Goal: Information Seeking & Learning: Check status

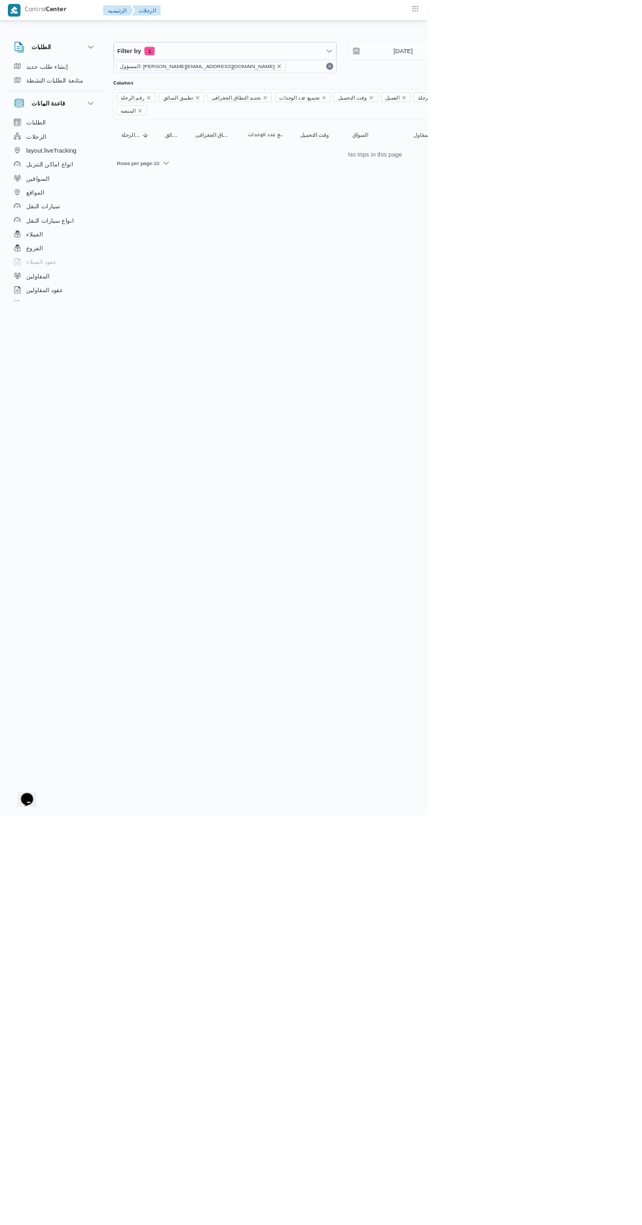
click at [415, 98] on icon "remove selected entity" at bounding box center [419, 100] width 8 height 8
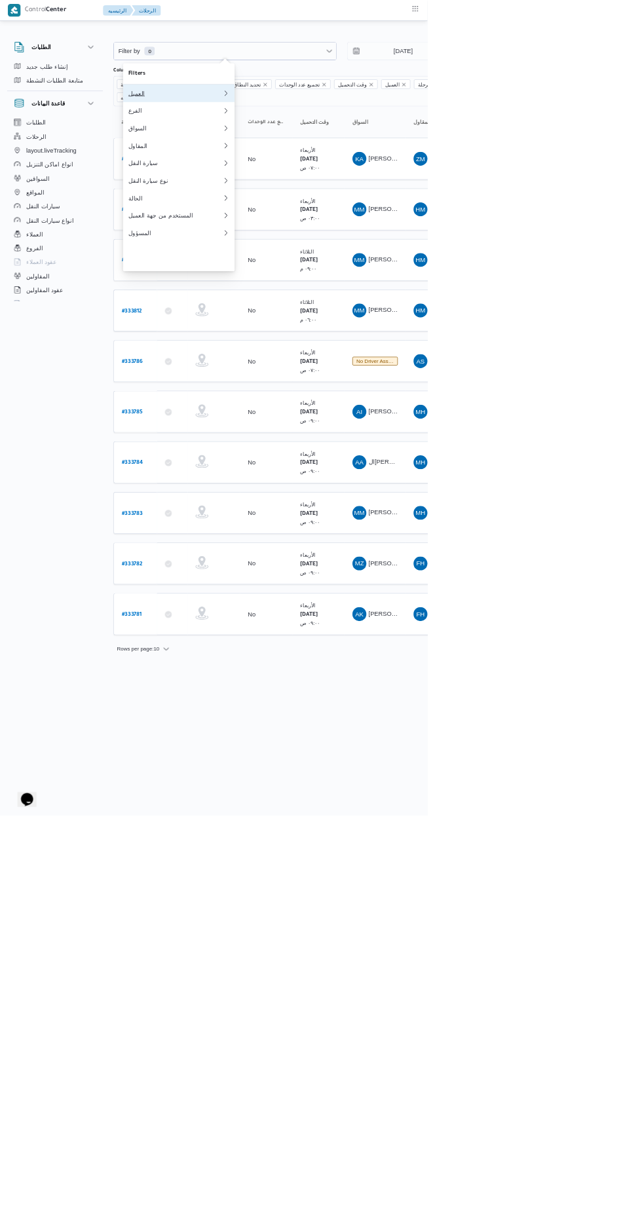
click at [278, 142] on div "العميل" at bounding box center [264, 140] width 142 height 10
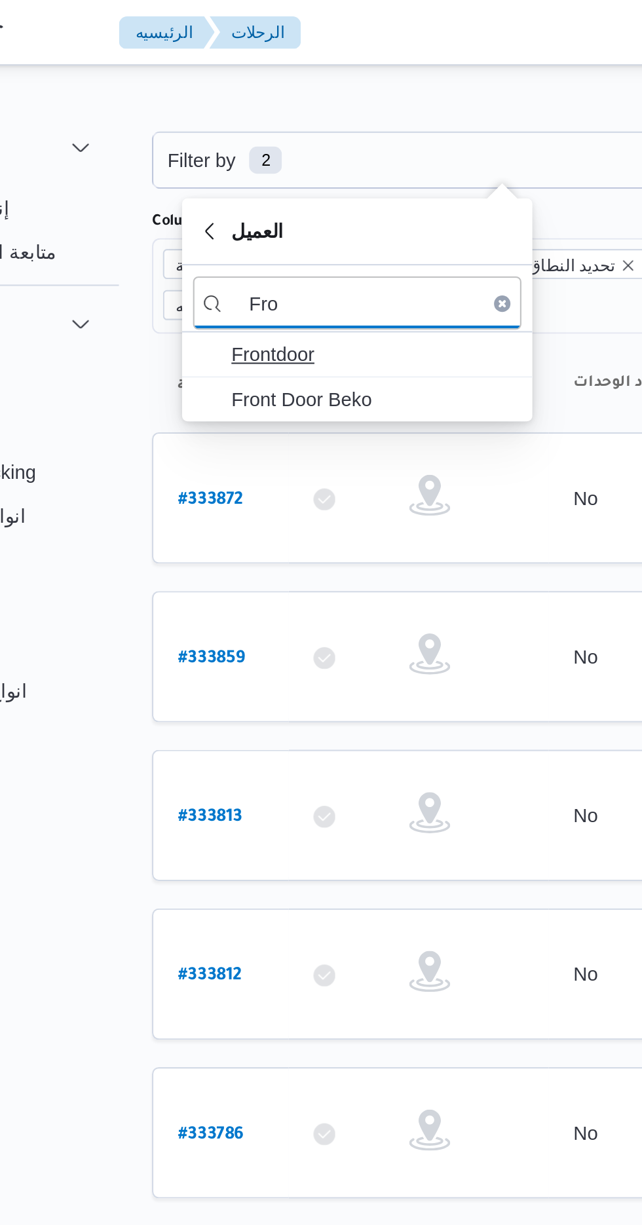
type input "Fro"
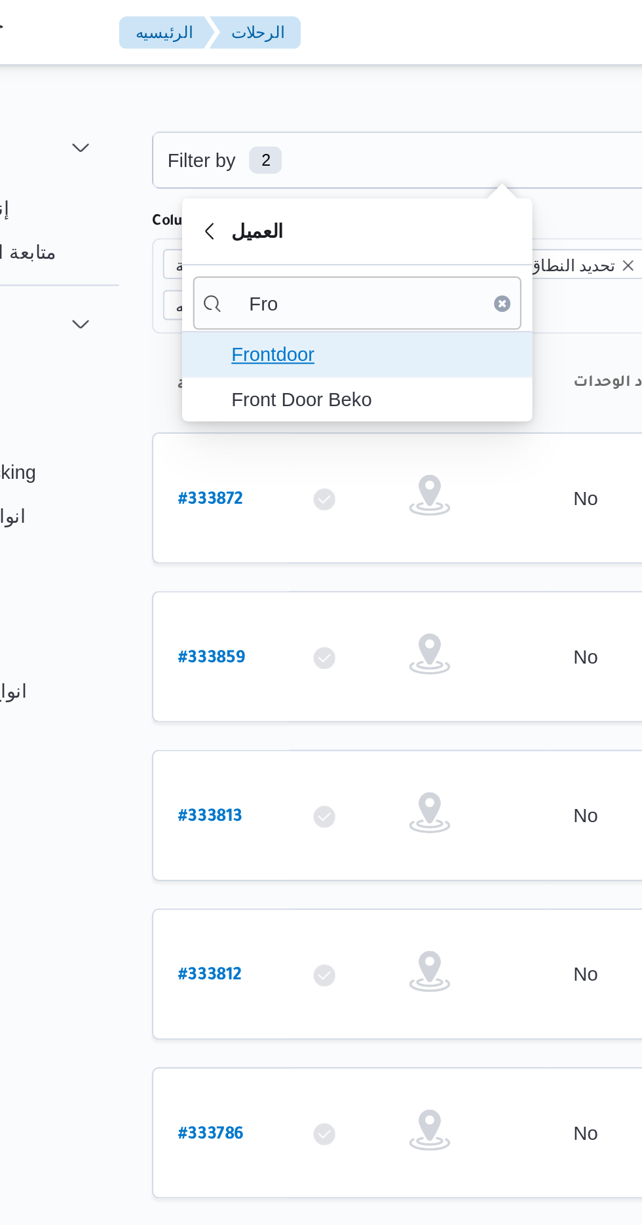
click at [290, 171] on span "Frontdoor" at bounding box center [276, 170] width 136 height 16
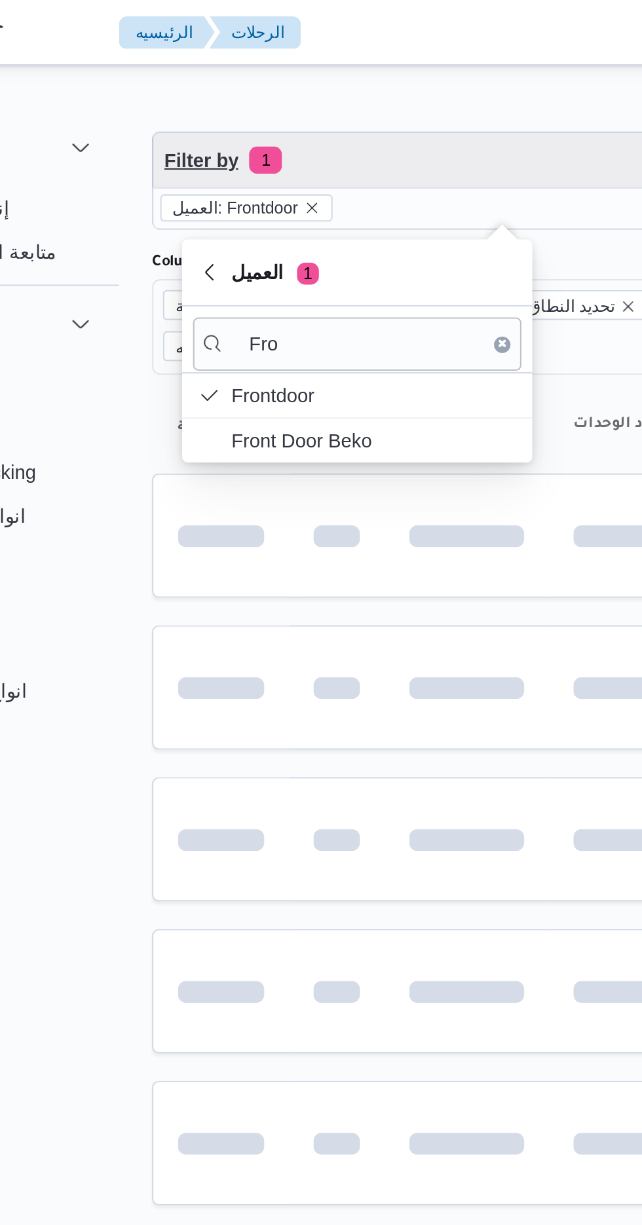
click at [303, 77] on span "Filter by 1" at bounding box center [338, 77] width 334 height 26
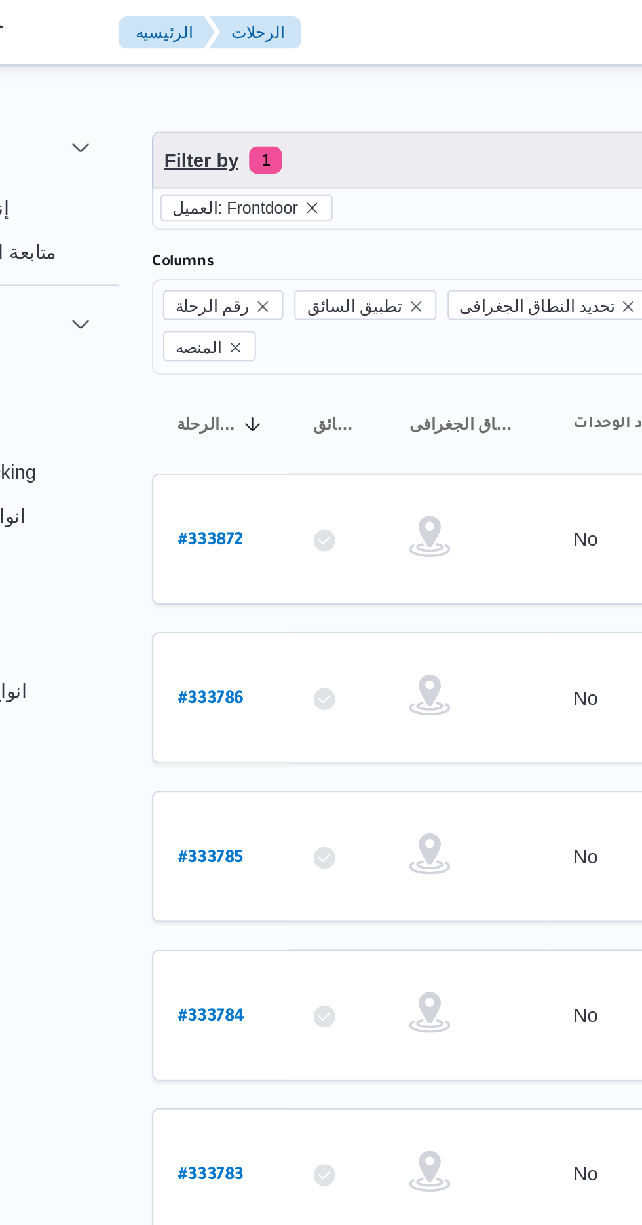
click at [304, 77] on span "Filter by 1" at bounding box center [338, 77] width 334 height 26
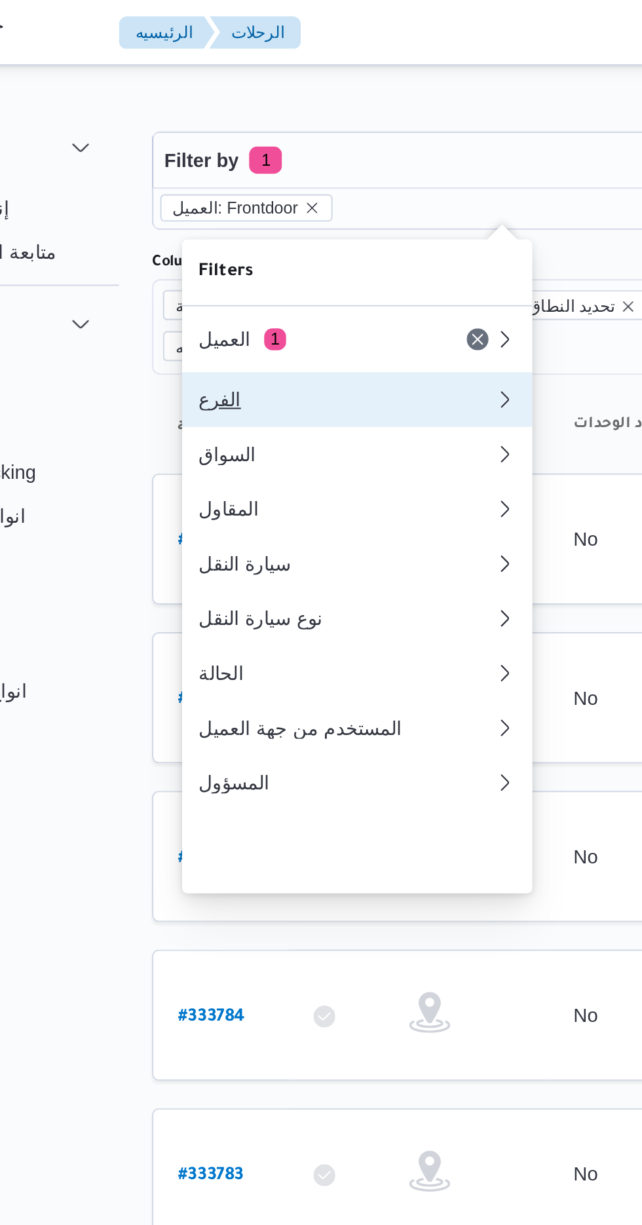
click at [290, 191] on div "الفرع" at bounding box center [264, 191] width 142 height 10
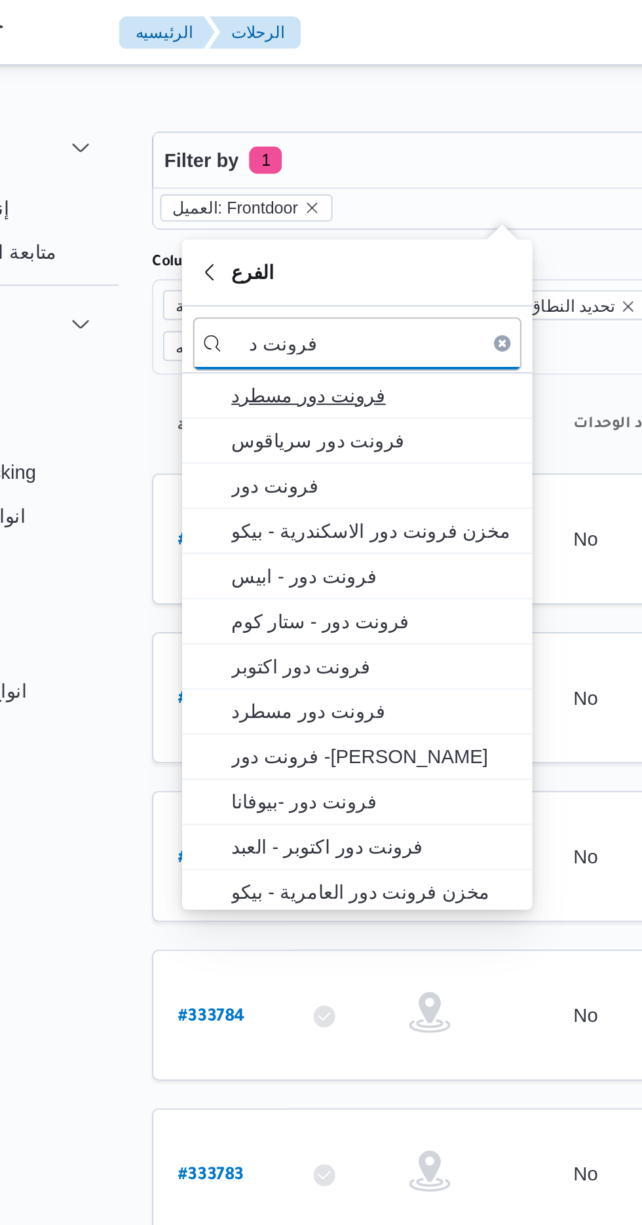
type input "فرونت د"
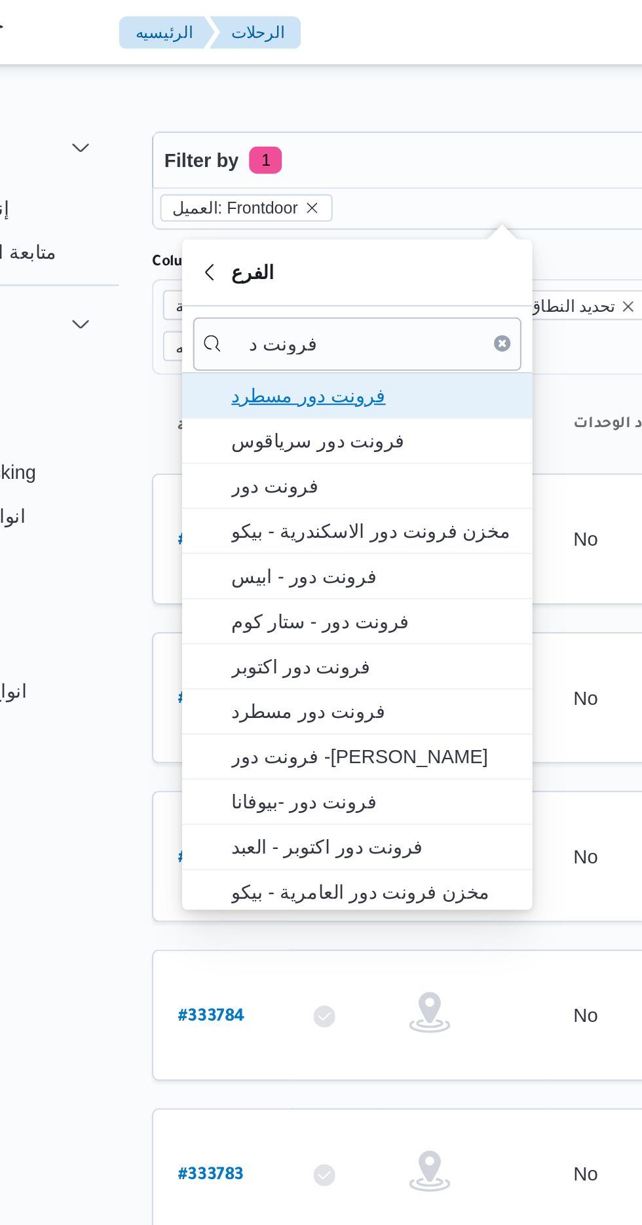
click at [295, 187] on span "فرونت دور مسطرد" at bounding box center [276, 189] width 136 height 16
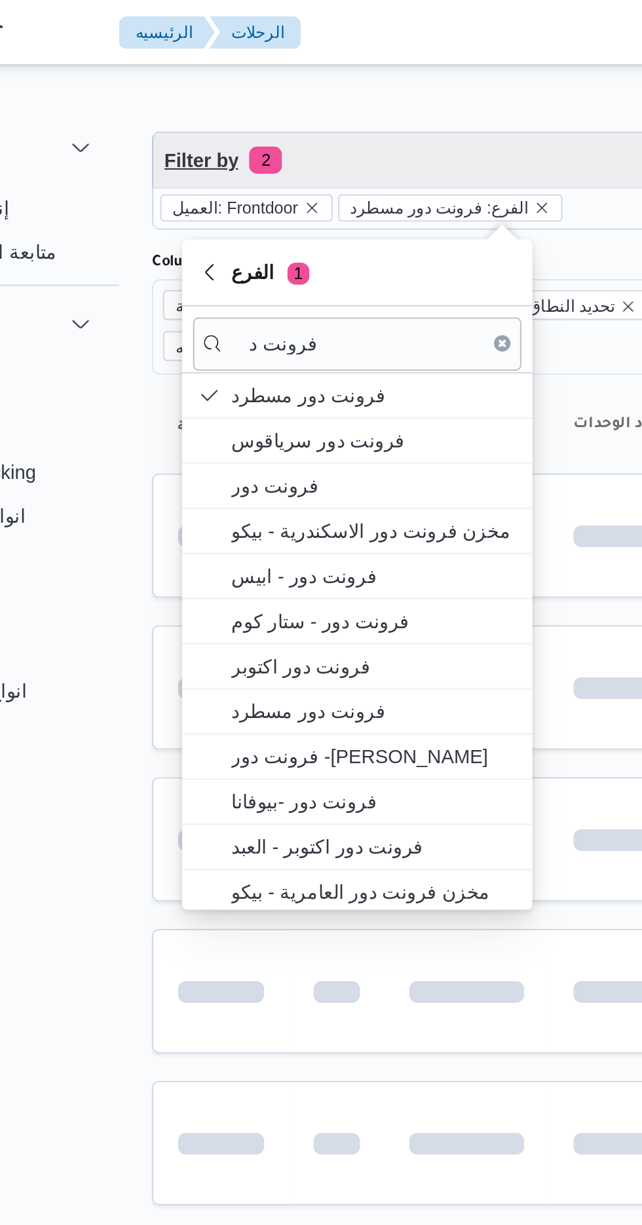
click at [329, 66] on span "Filter by 2" at bounding box center [338, 77] width 334 height 26
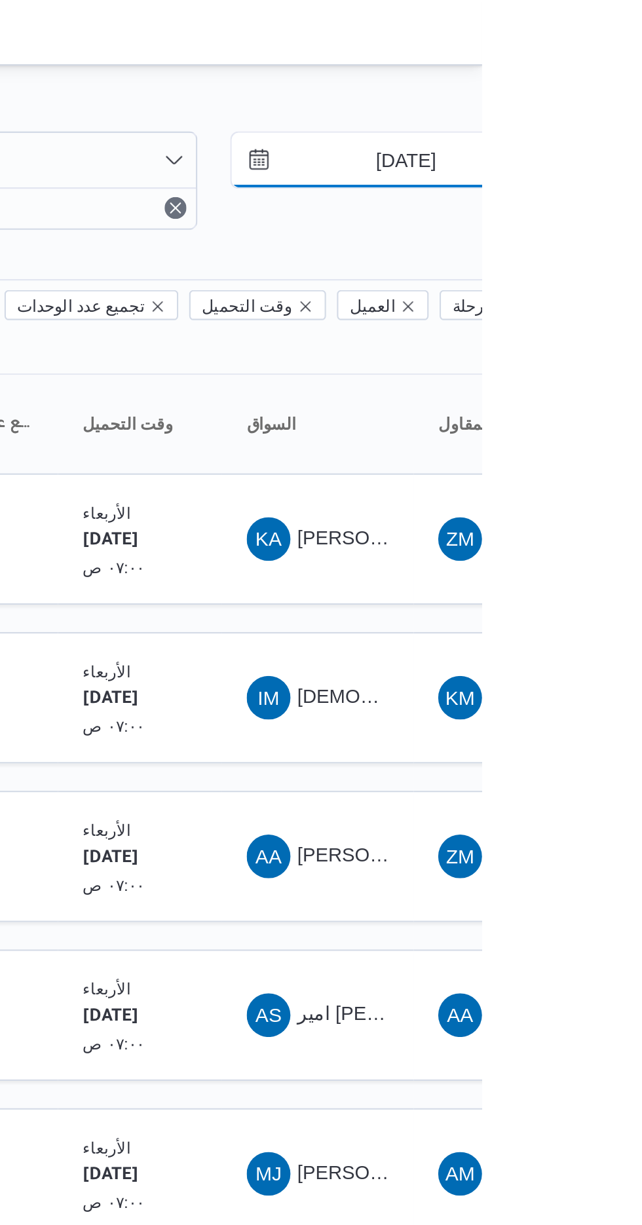
click at [602, 77] on input "20/8/2025" at bounding box center [596, 77] width 149 height 26
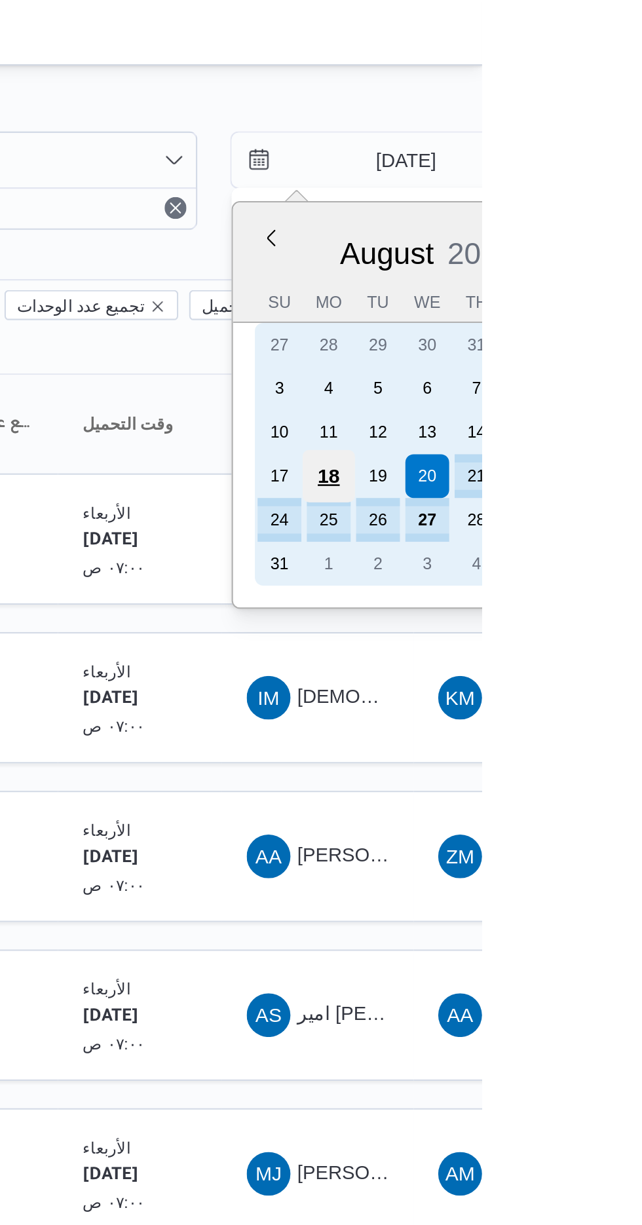
click at [575, 223] on div "18" at bounding box center [568, 228] width 25 height 25
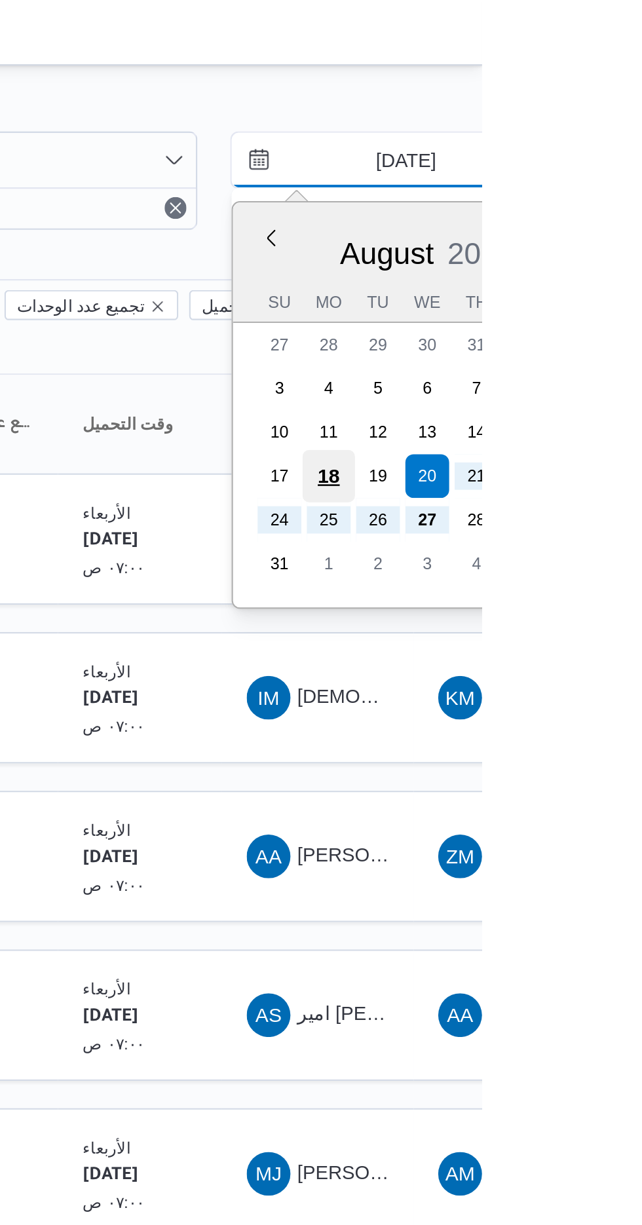
type input "18/8/2025"
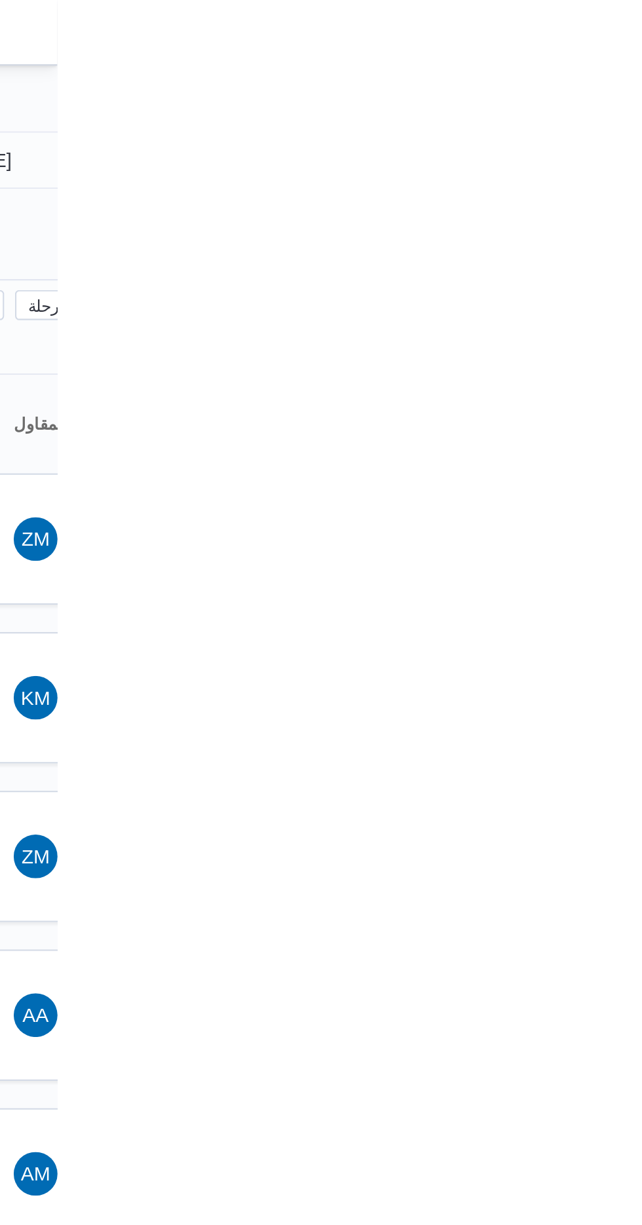
type input "[DATE]"
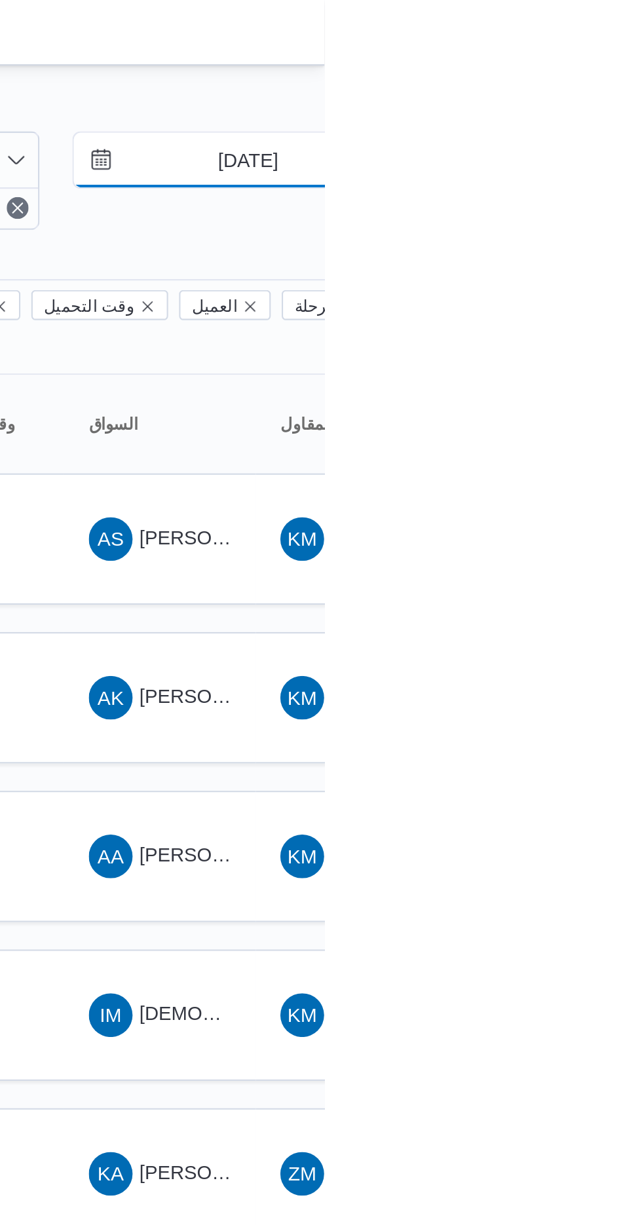
click at [595, 74] on input "18/8/2025" at bounding box center [596, 77] width 149 height 26
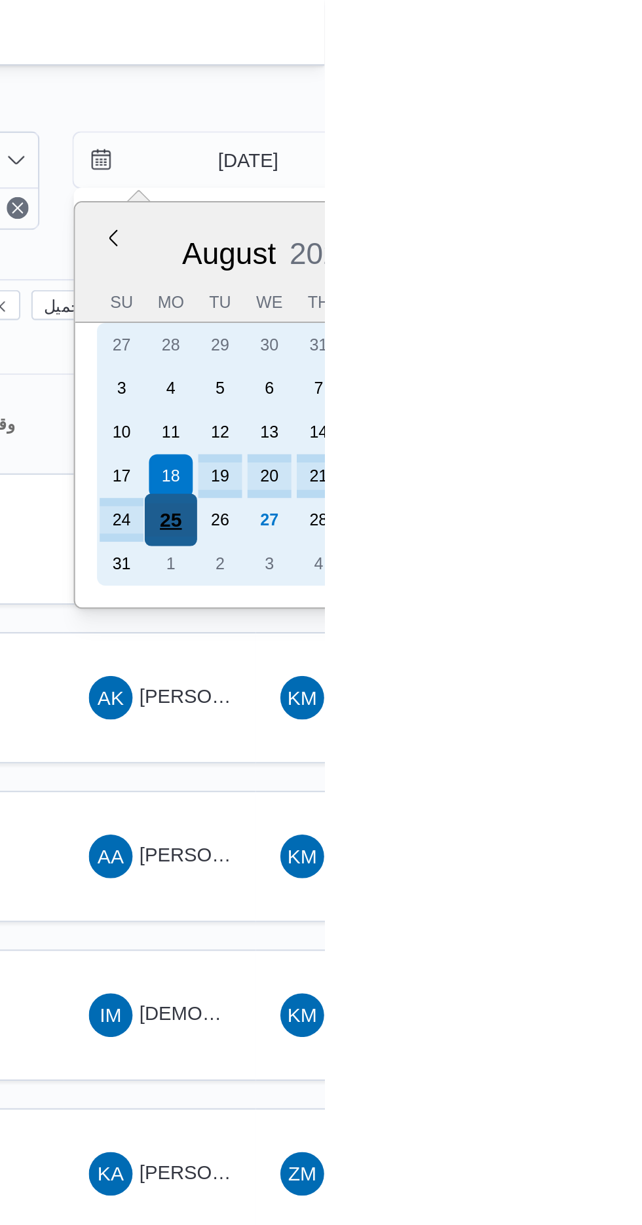
click at [572, 245] on div "25" at bounding box center [568, 249] width 25 height 25
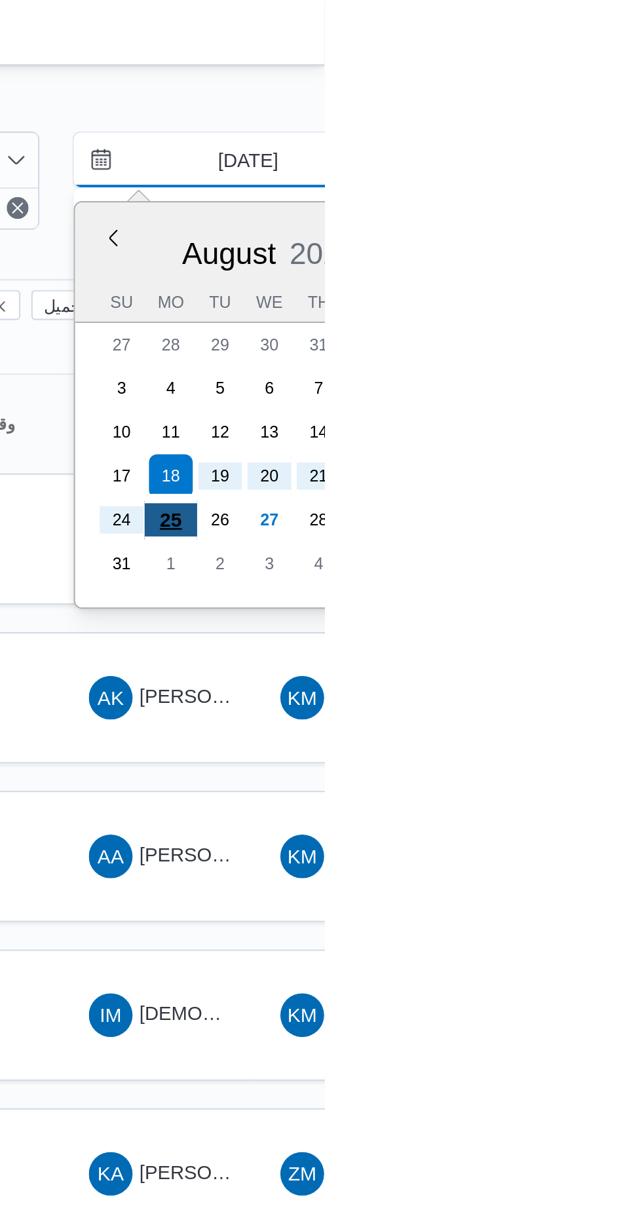
type input "[DATE]"
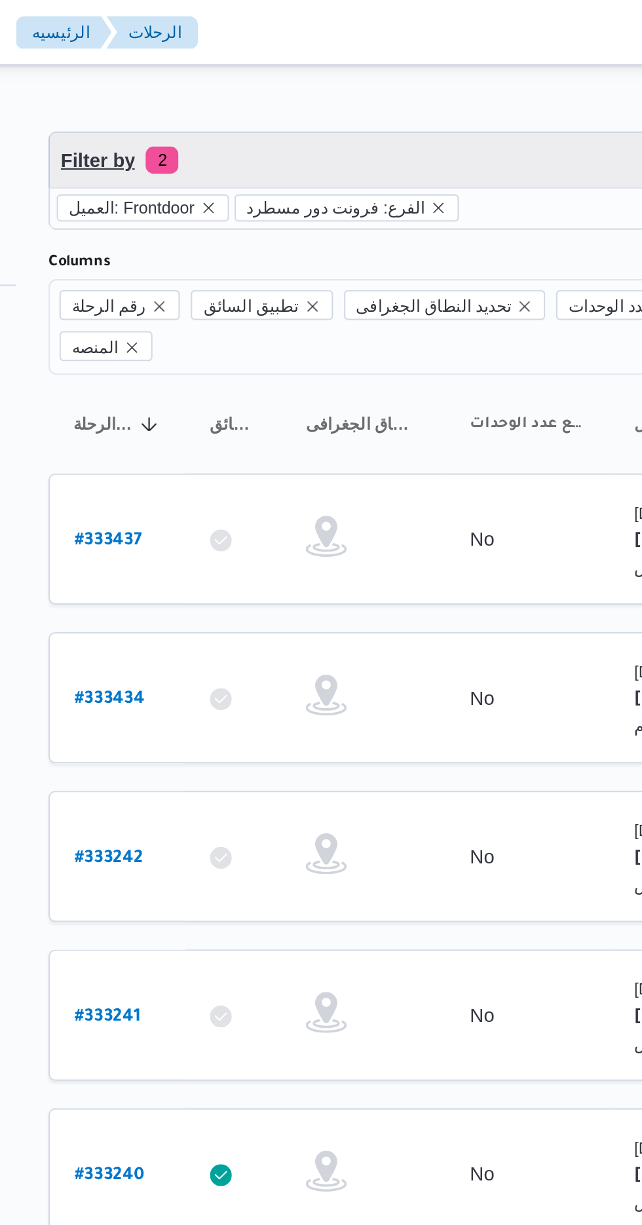
click at [347, 68] on span "Filter by 2" at bounding box center [338, 77] width 334 height 26
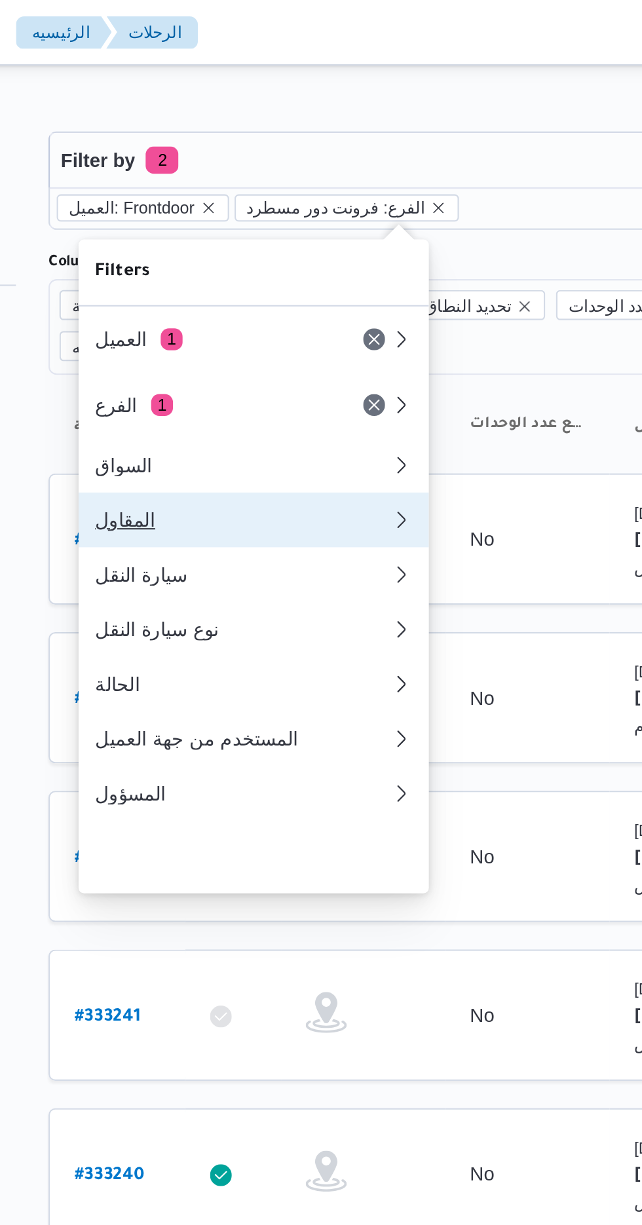
click at [304, 250] on div "المقاول" at bounding box center [264, 249] width 142 height 10
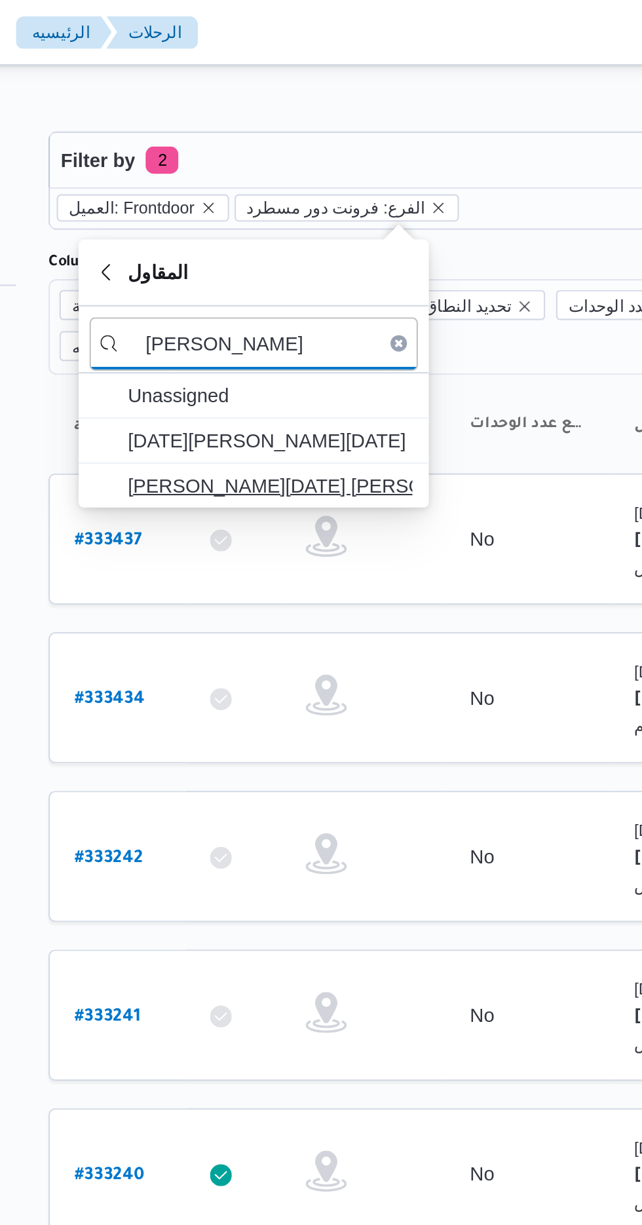
type input "ابراهيم رمض"
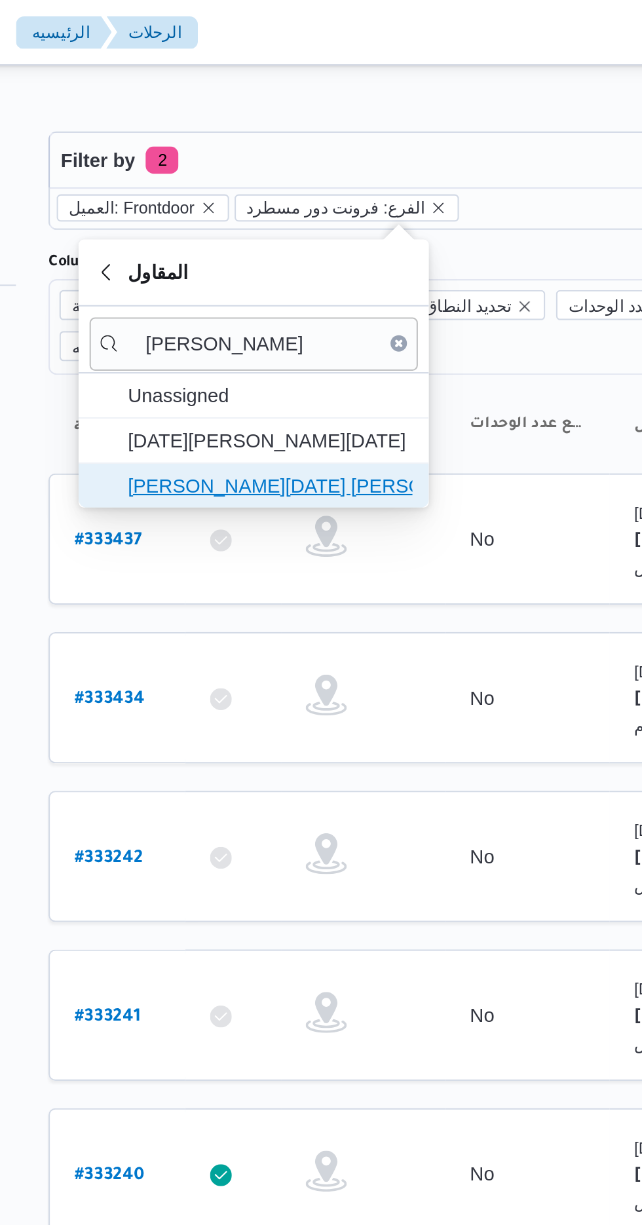
click at [313, 229] on span "[PERSON_NAME][DATE] [PERSON_NAME]" at bounding box center [276, 233] width 136 height 16
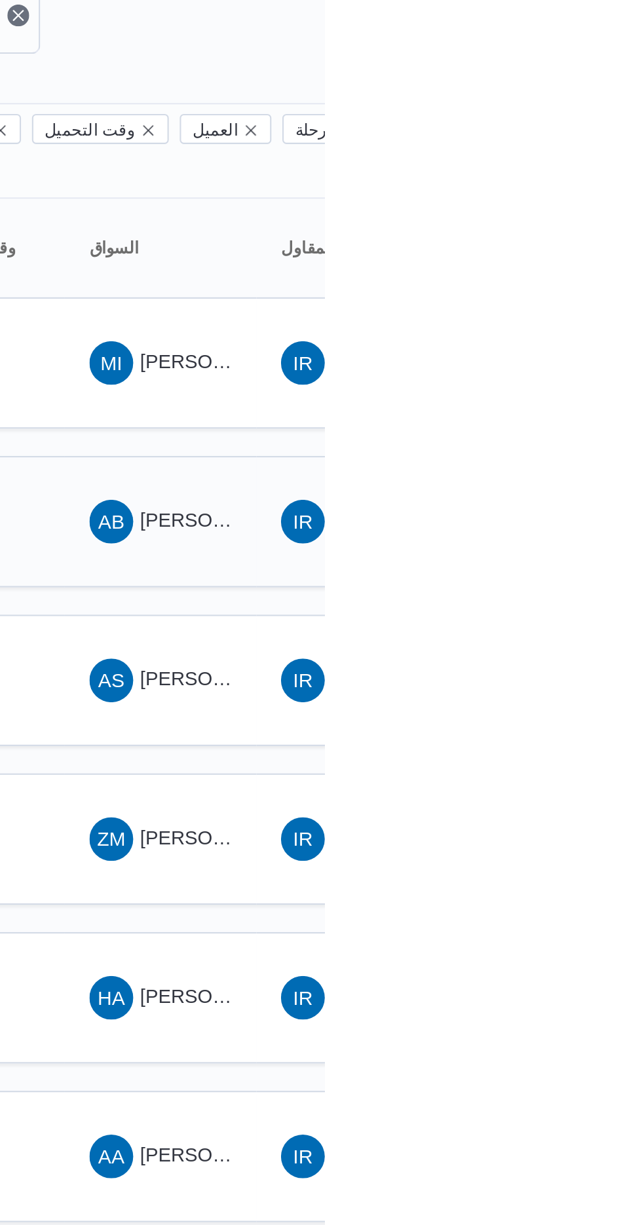
click at [577, 345] on span "[PERSON_NAME]" at bounding box center [591, 350] width 75 height 10
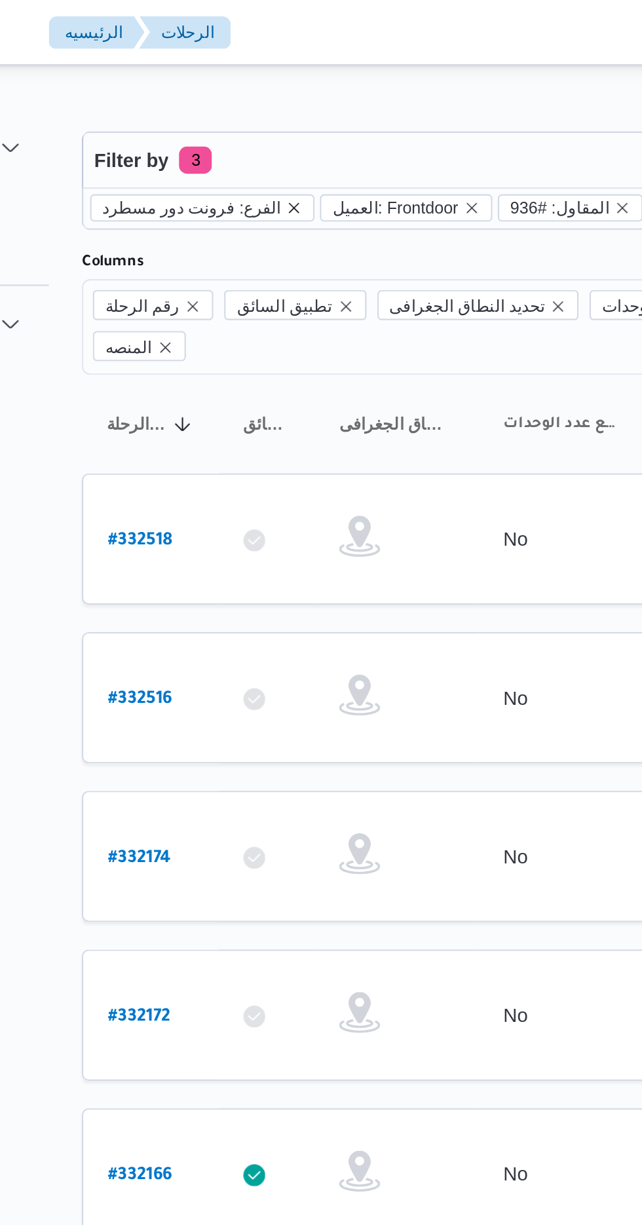
click at [268, 98] on icon "remove selected entity" at bounding box center [272, 100] width 8 height 8
